Goal: Transaction & Acquisition: Purchase product/service

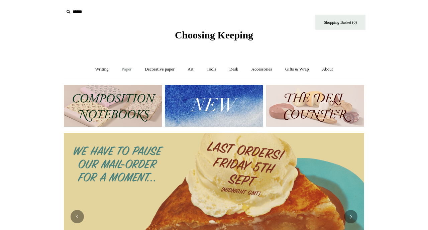
click at [122, 69] on link "Paper +" at bounding box center [127, 70] width 22 height 18
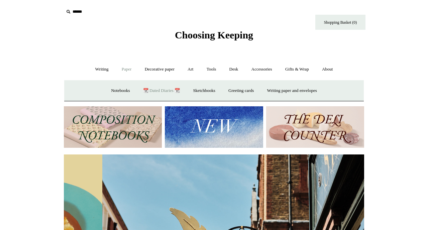
scroll to position [0, 300]
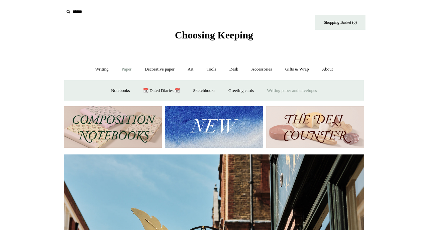
click at [304, 92] on link "Writing paper and envelopes +" at bounding box center [292, 91] width 62 height 18
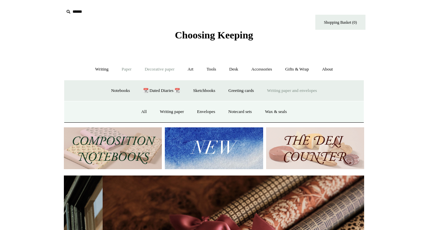
scroll to position [0, 601]
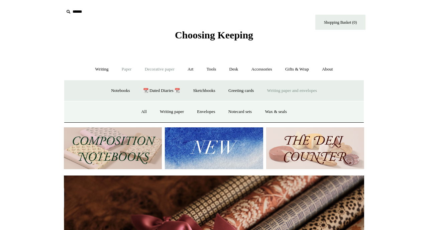
click at [154, 69] on link "Decorative paper +" at bounding box center [160, 70] width 42 height 18
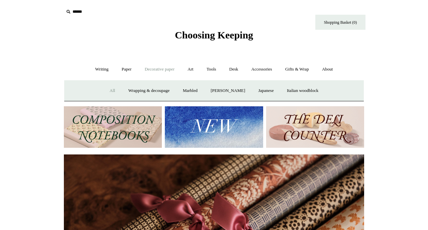
click at [110, 89] on link "All" at bounding box center [113, 91] width 18 height 18
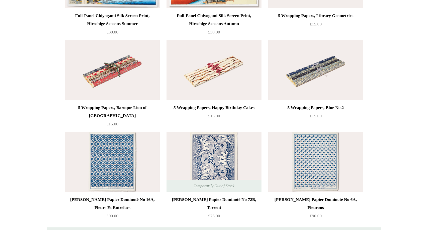
scroll to position [1524, 0]
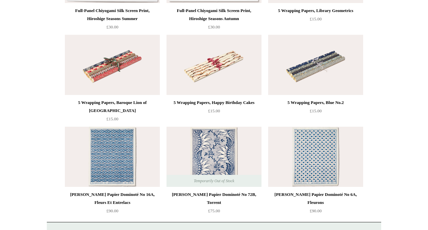
click at [334, 104] on div "5 Wrapping Papers, Blue No.2" at bounding box center [316, 103] width 92 height 8
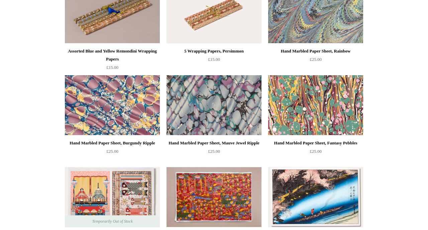
scroll to position [1205, 0]
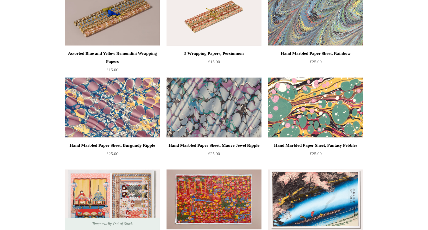
click at [297, 121] on img at bounding box center [315, 108] width 95 height 60
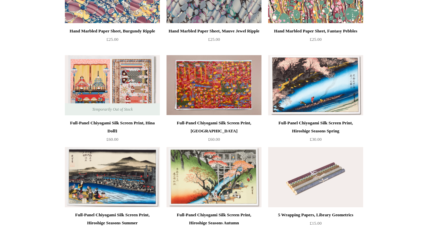
scroll to position [1337, 0]
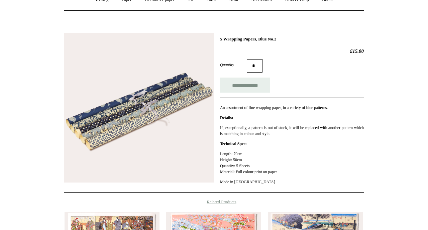
scroll to position [65, 0]
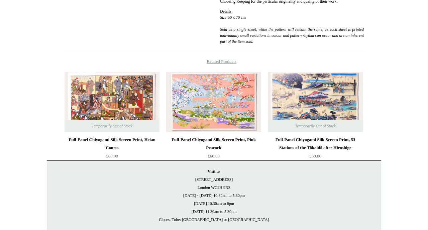
scroll to position [272, 0]
